Goal: Task Accomplishment & Management: Complete application form

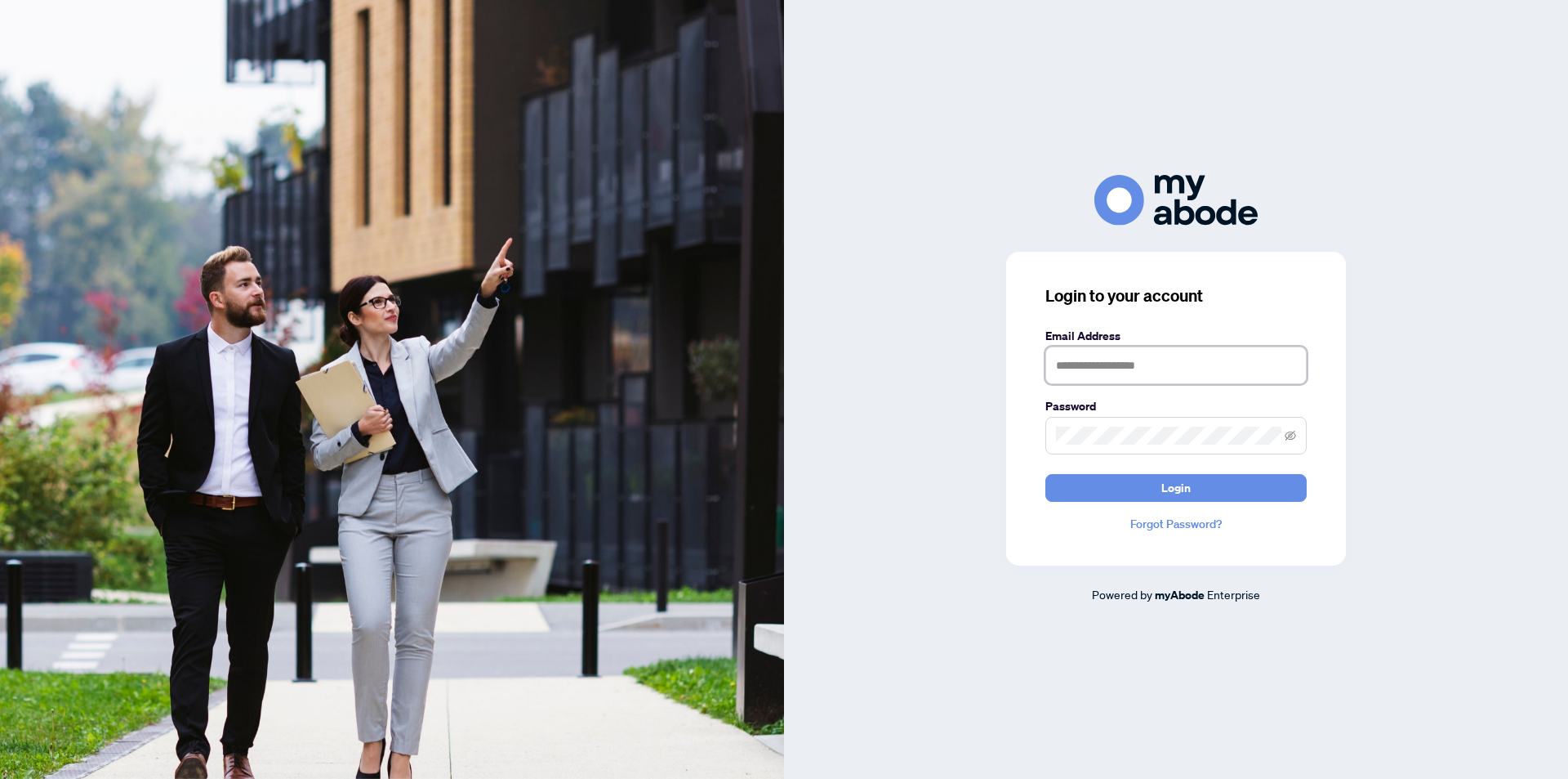
click at [1102, 376] on input "text" at bounding box center [1176, 365] width 261 height 37
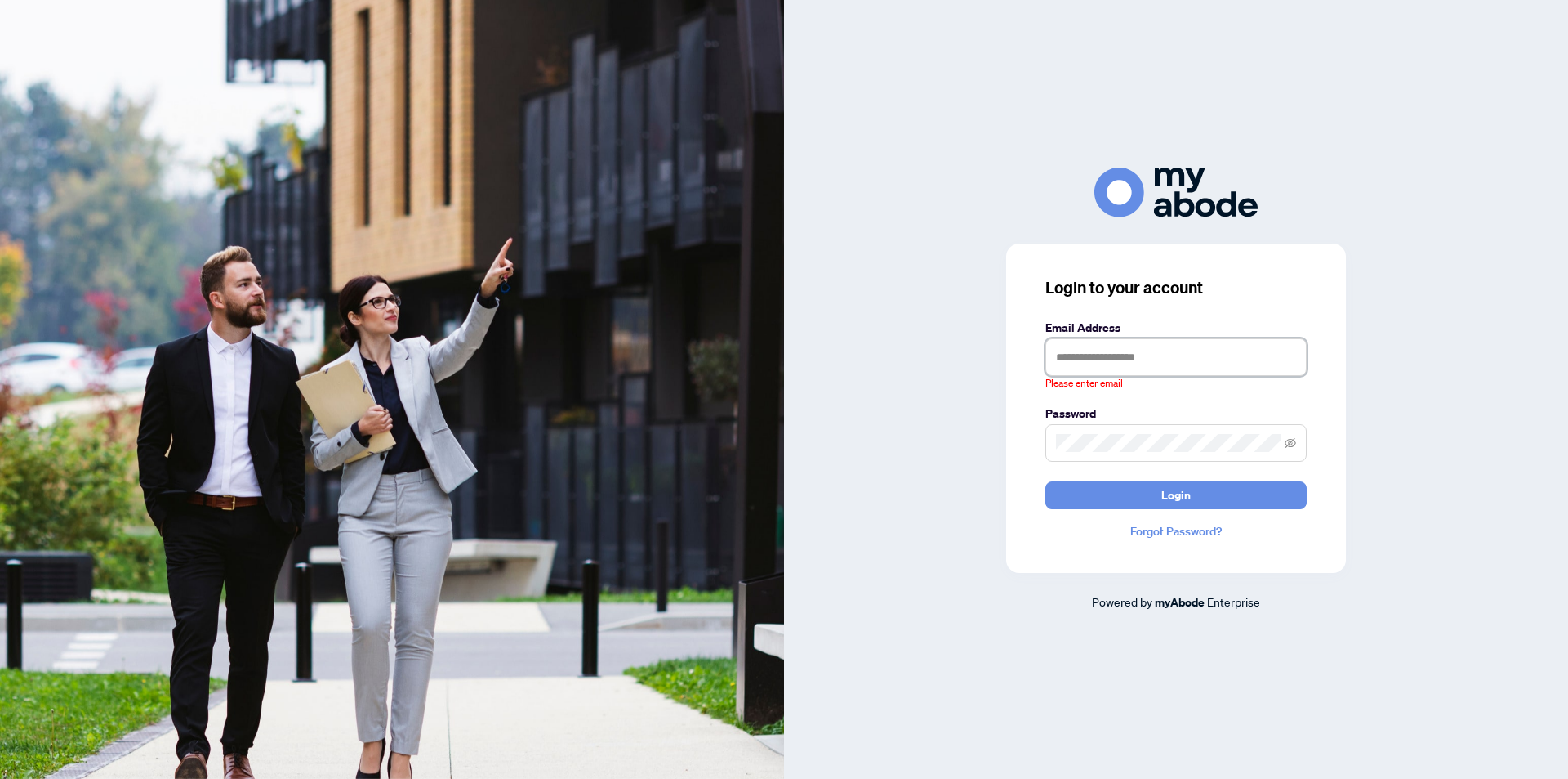
type input "**********"
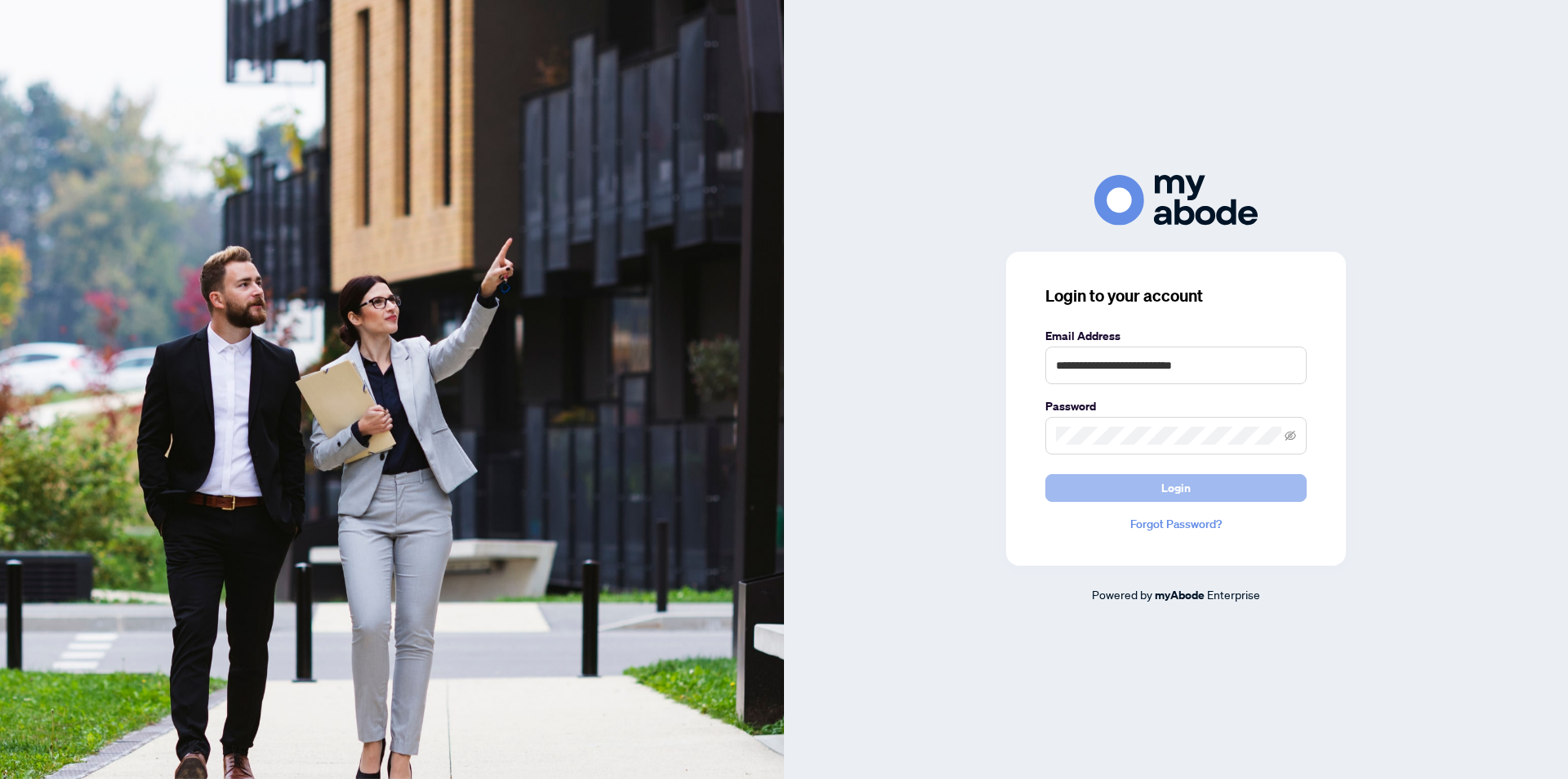
click at [1172, 489] on span "Login" at bounding box center [1176, 488] width 29 height 27
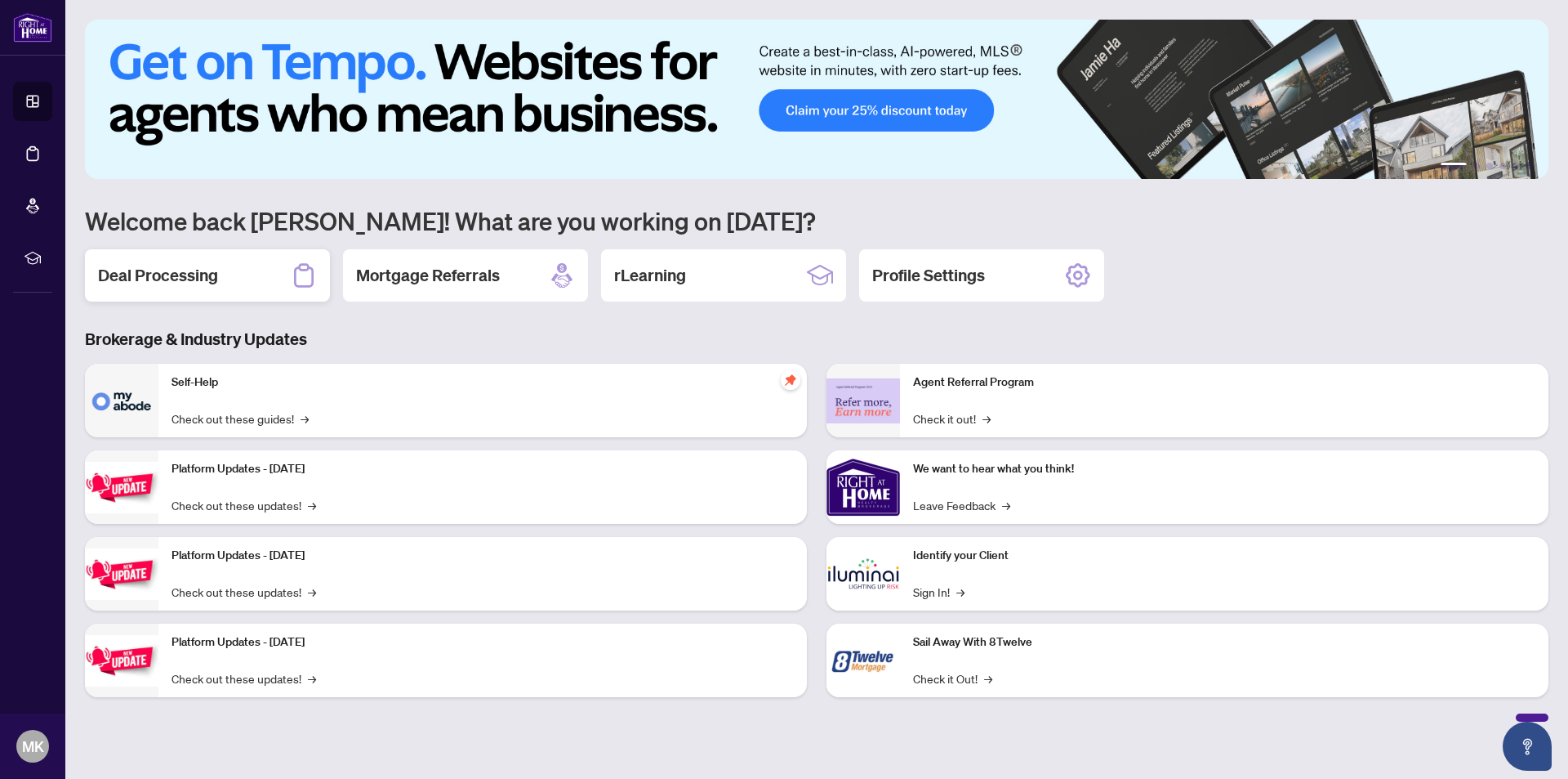
click at [206, 270] on h2 "Deal Processing" at bounding box center [158, 275] width 120 height 23
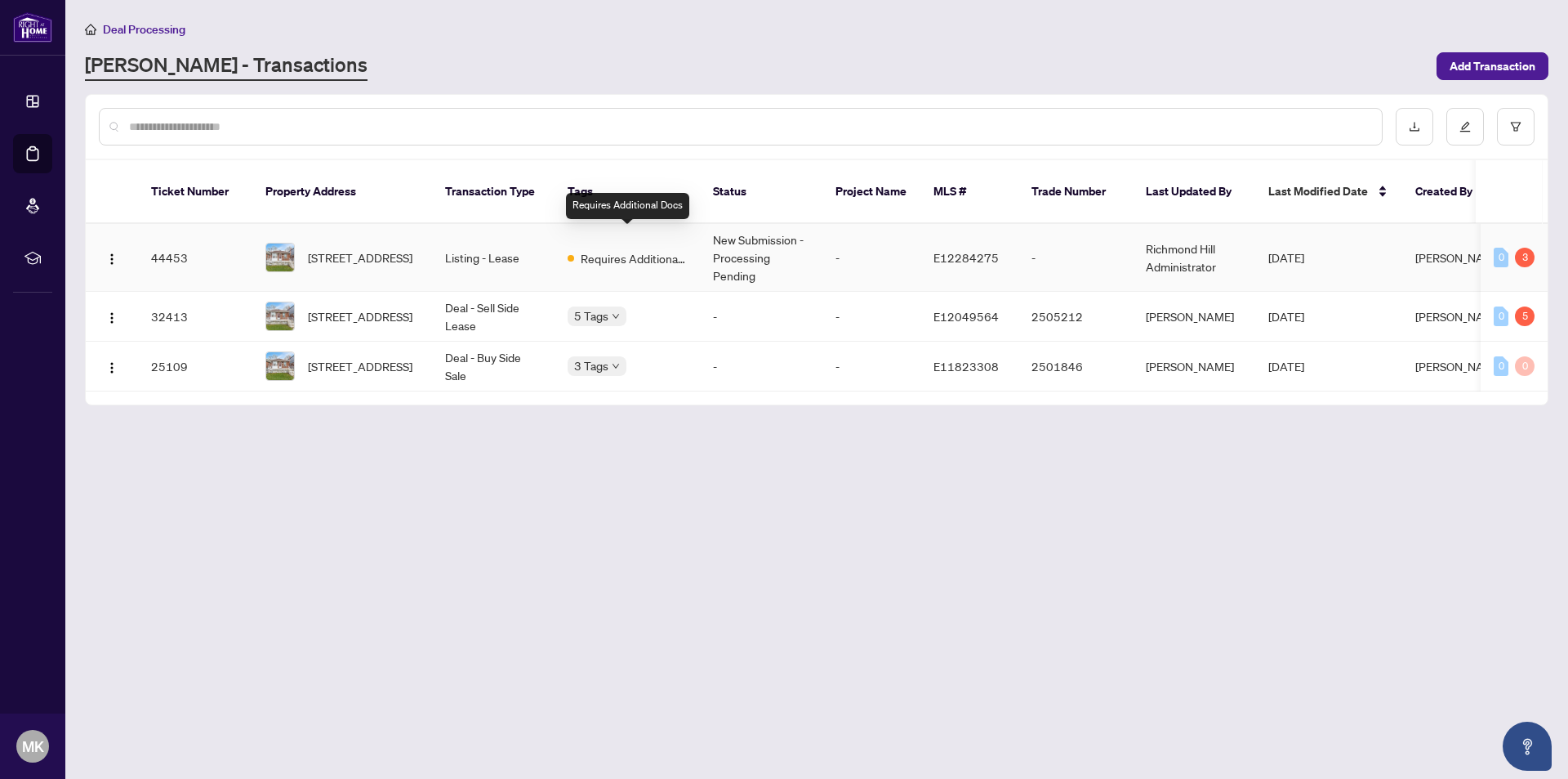
click at [636, 250] on span "Requires Additional Docs" at bounding box center [634, 258] width 106 height 18
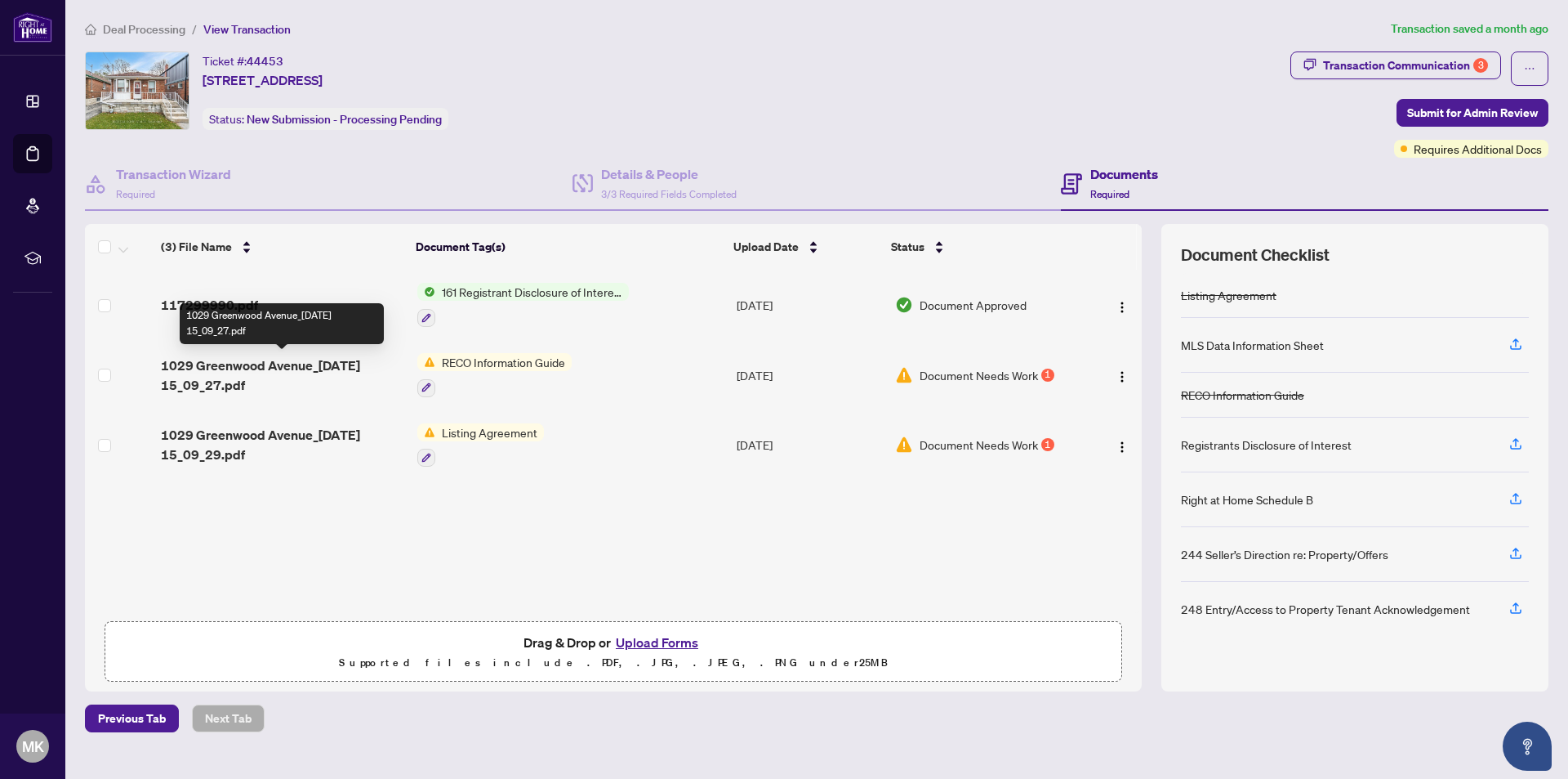
click at [336, 369] on span "1029 Greenwood Avenue_2025-07-17 15_09_27.pdf" at bounding box center [282, 375] width 242 height 39
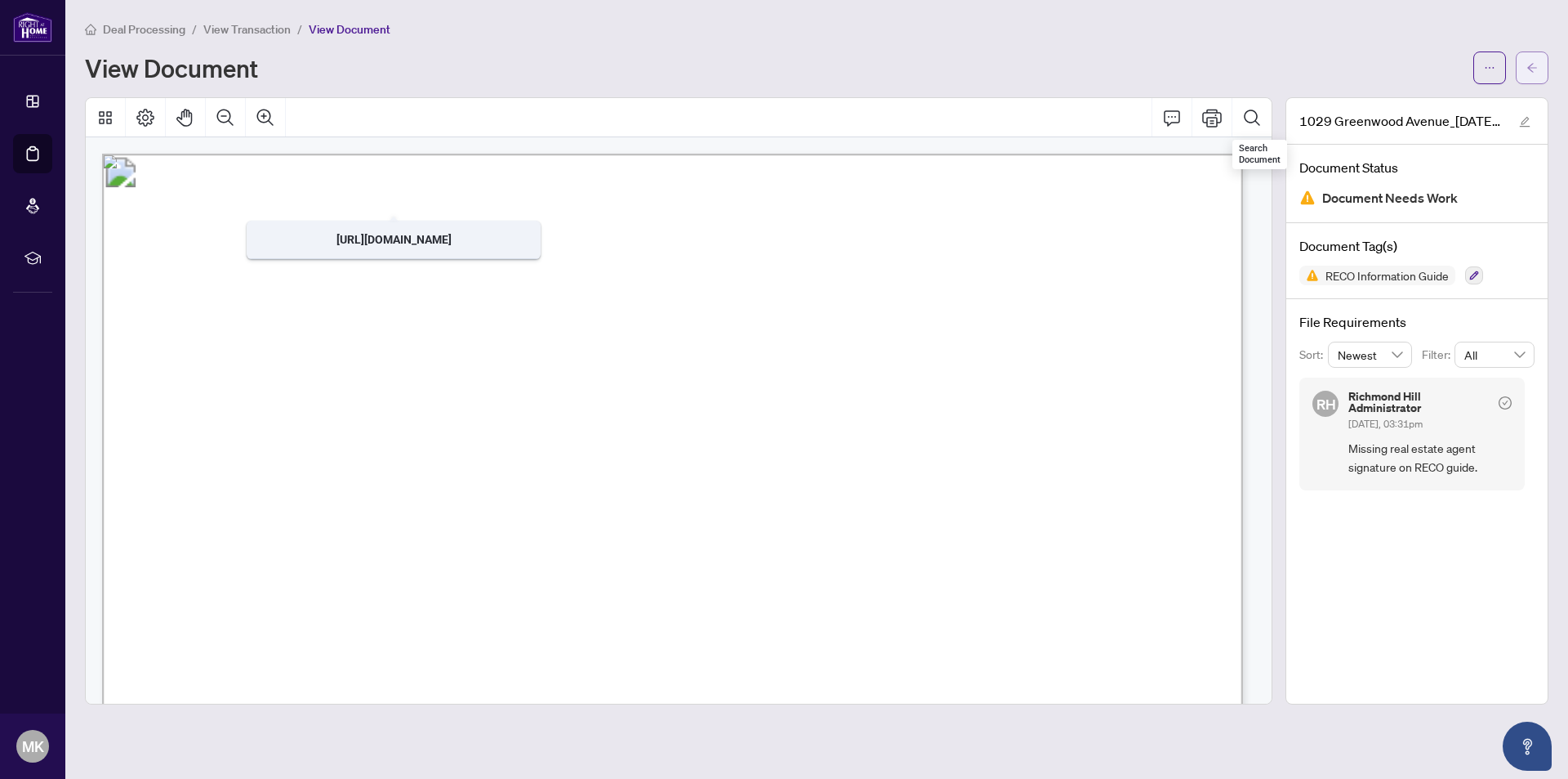
click at [1548, 70] on button "button" at bounding box center [1532, 67] width 33 height 33
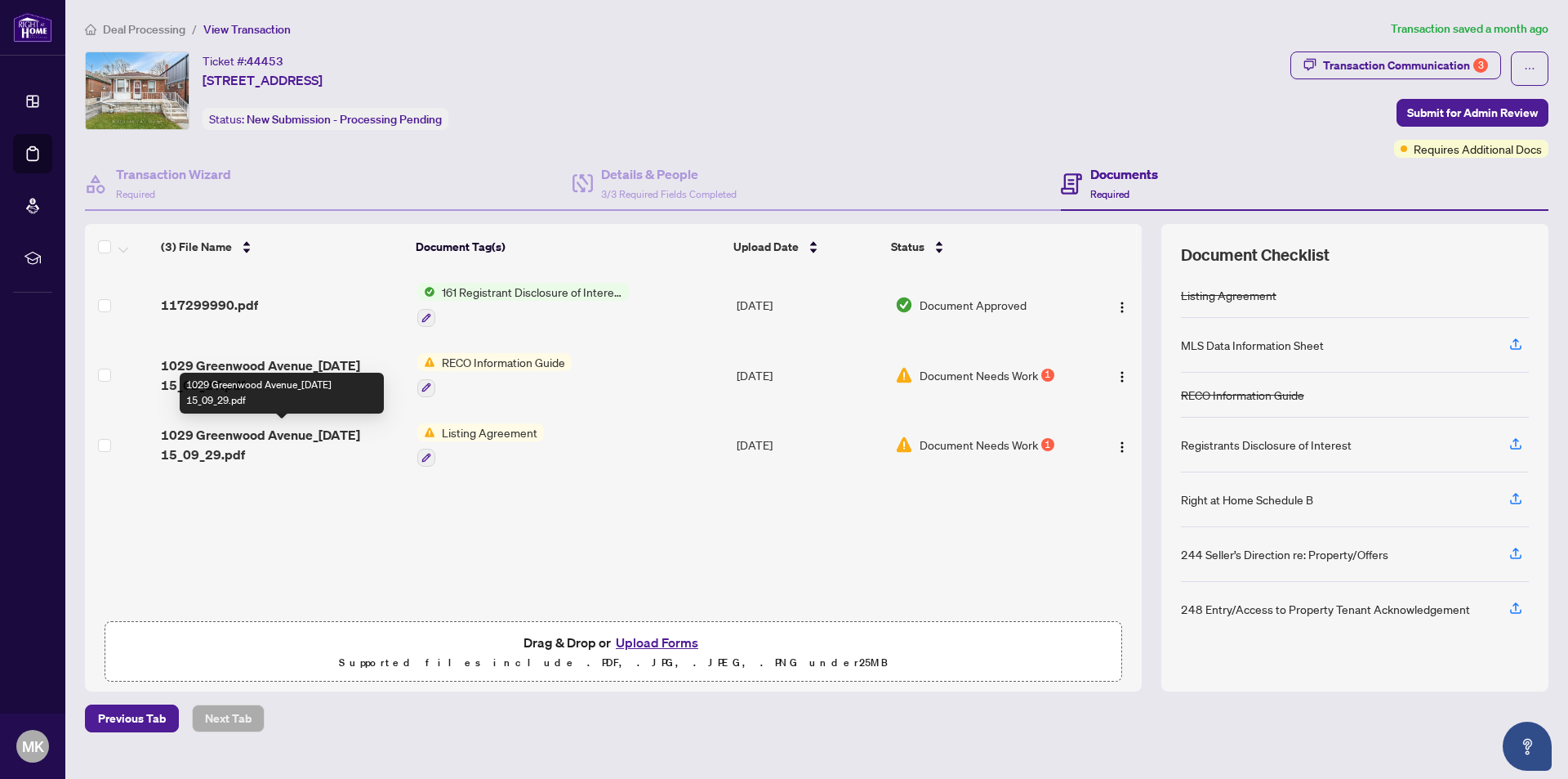
click at [305, 437] on span "1029 Greenwood Avenue_2025-07-17 15_09_29.pdf" at bounding box center [282, 444] width 242 height 39
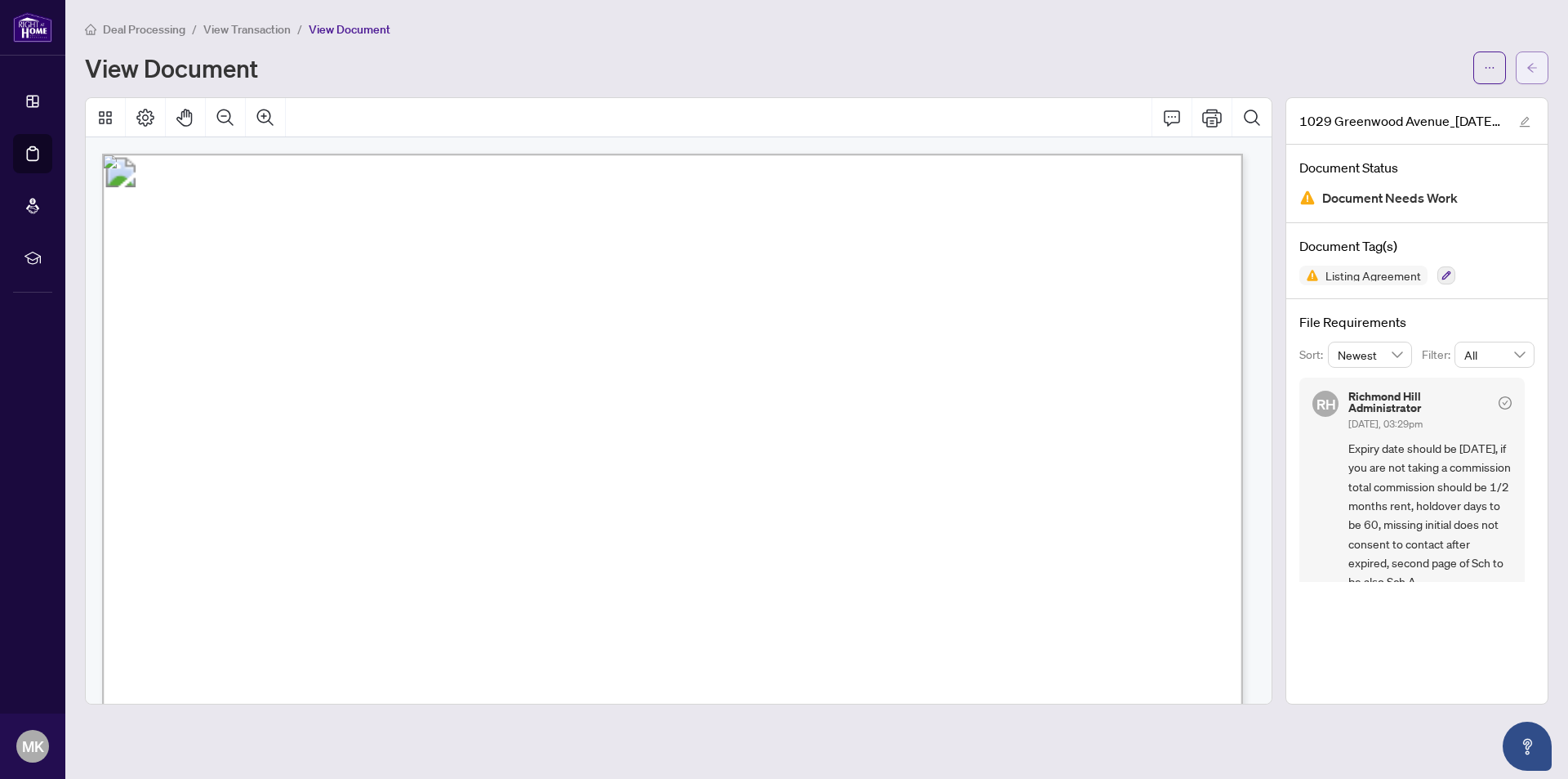
click at [1535, 59] on span "button" at bounding box center [1532, 68] width 12 height 27
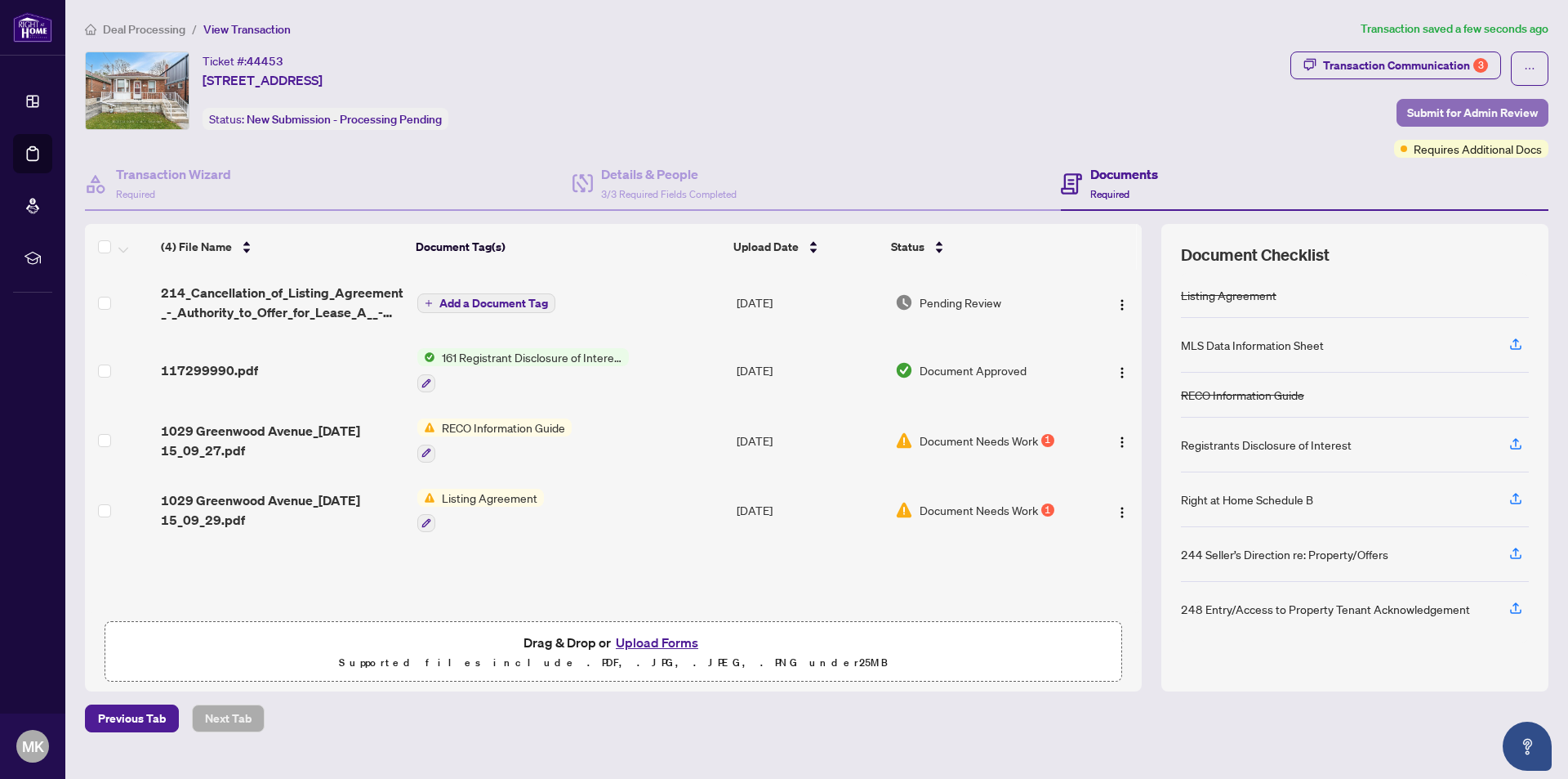
click at [1472, 114] on span "Submit for Admin Review" at bounding box center [1473, 113] width 131 height 27
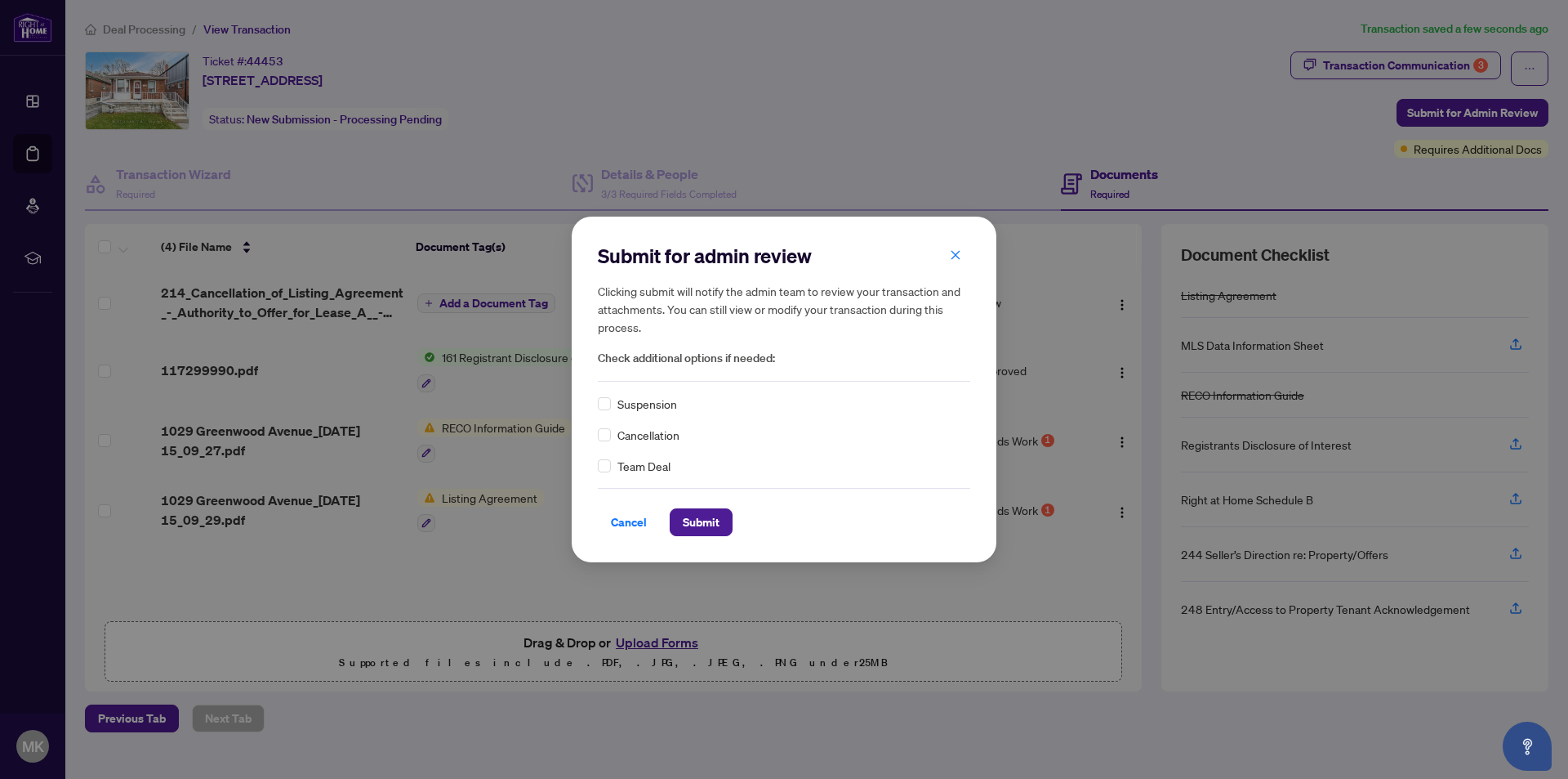
click at [667, 435] on span "Cancellation" at bounding box center [649, 435] width 62 height 18
click at [707, 526] on span "Submit" at bounding box center [702, 522] width 37 height 27
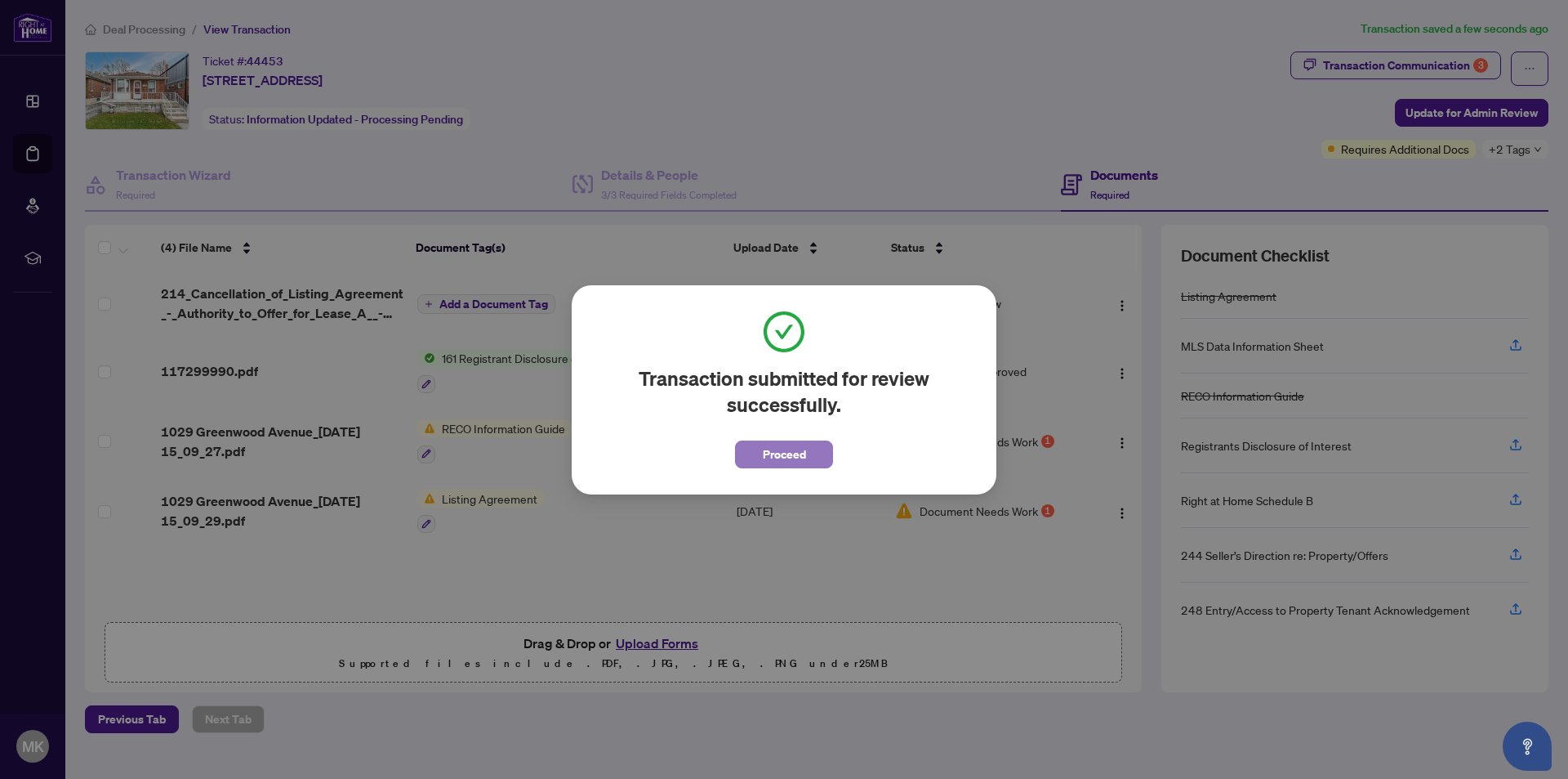
click at [766, 457] on span "Proceed" at bounding box center [784, 454] width 43 height 27
